Goal: Task Accomplishment & Management: Use online tool/utility

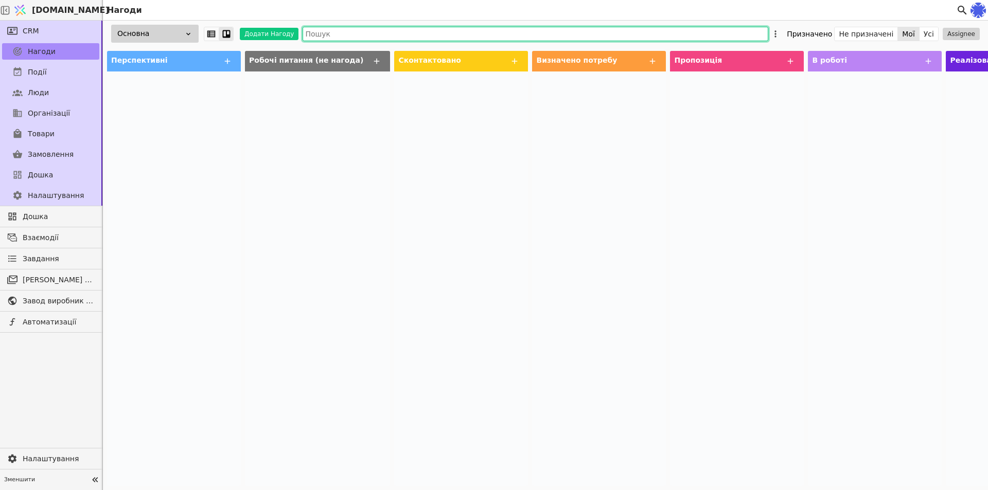
click at [342, 32] on input "text" at bounding box center [536, 34] width 466 height 14
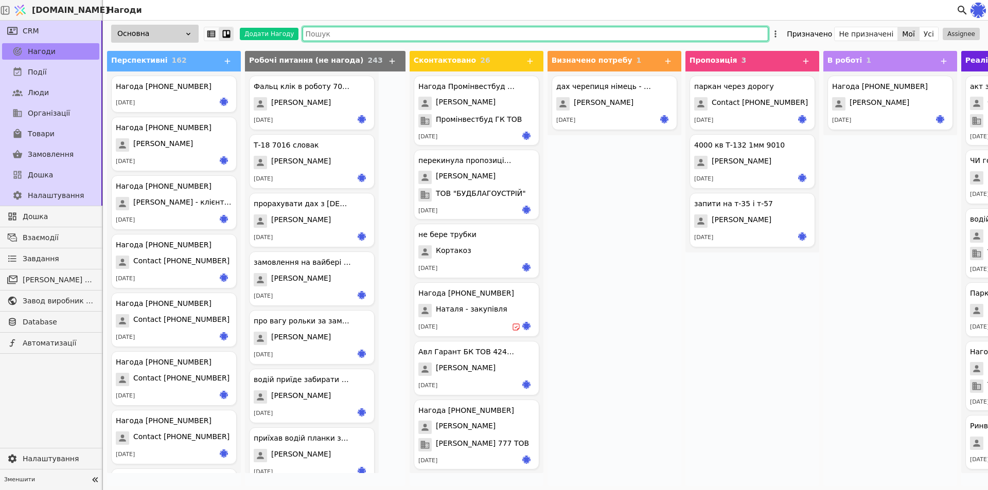
click at [353, 32] on input "text" at bounding box center [536, 34] width 466 height 14
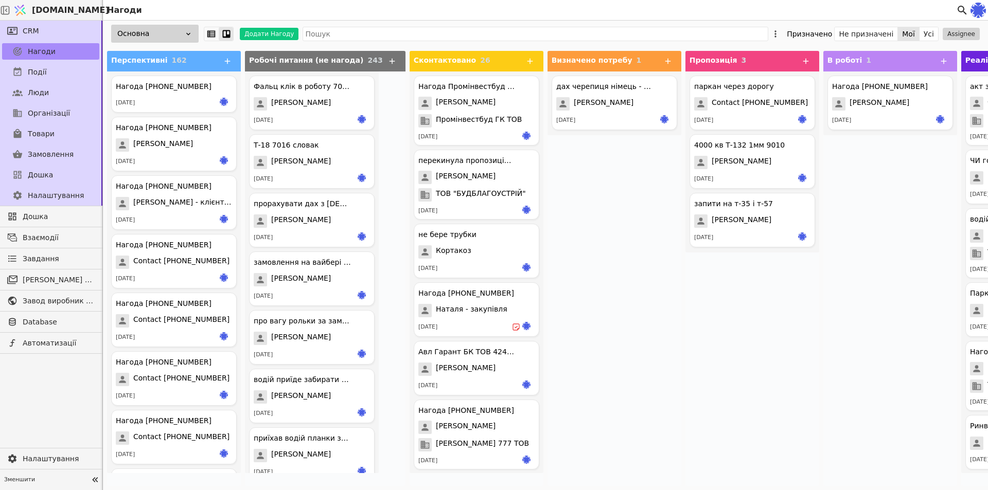
click at [641, 362] on div "дах черепиця німець - судова вишня Галина 16.06.2025" at bounding box center [615, 279] width 134 height 415
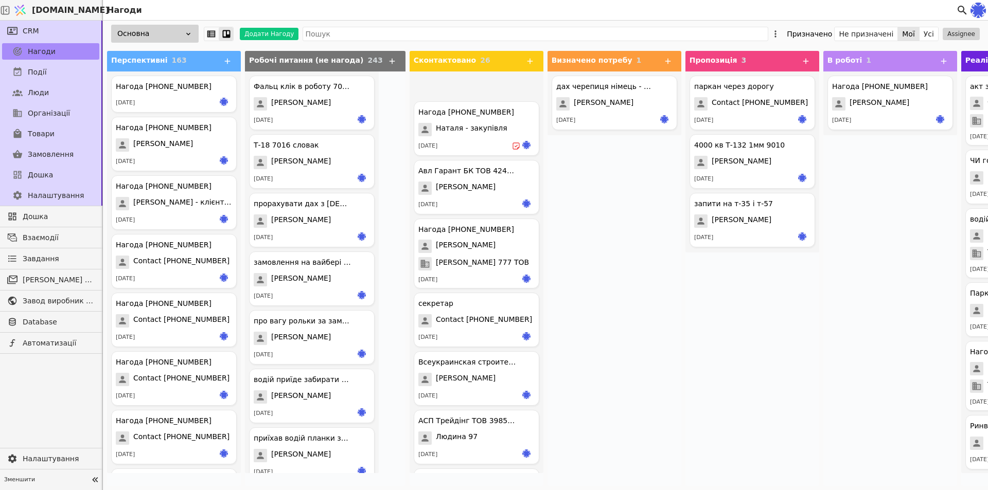
scroll to position [360, 0]
